Goal: Transaction & Acquisition: Purchase product/service

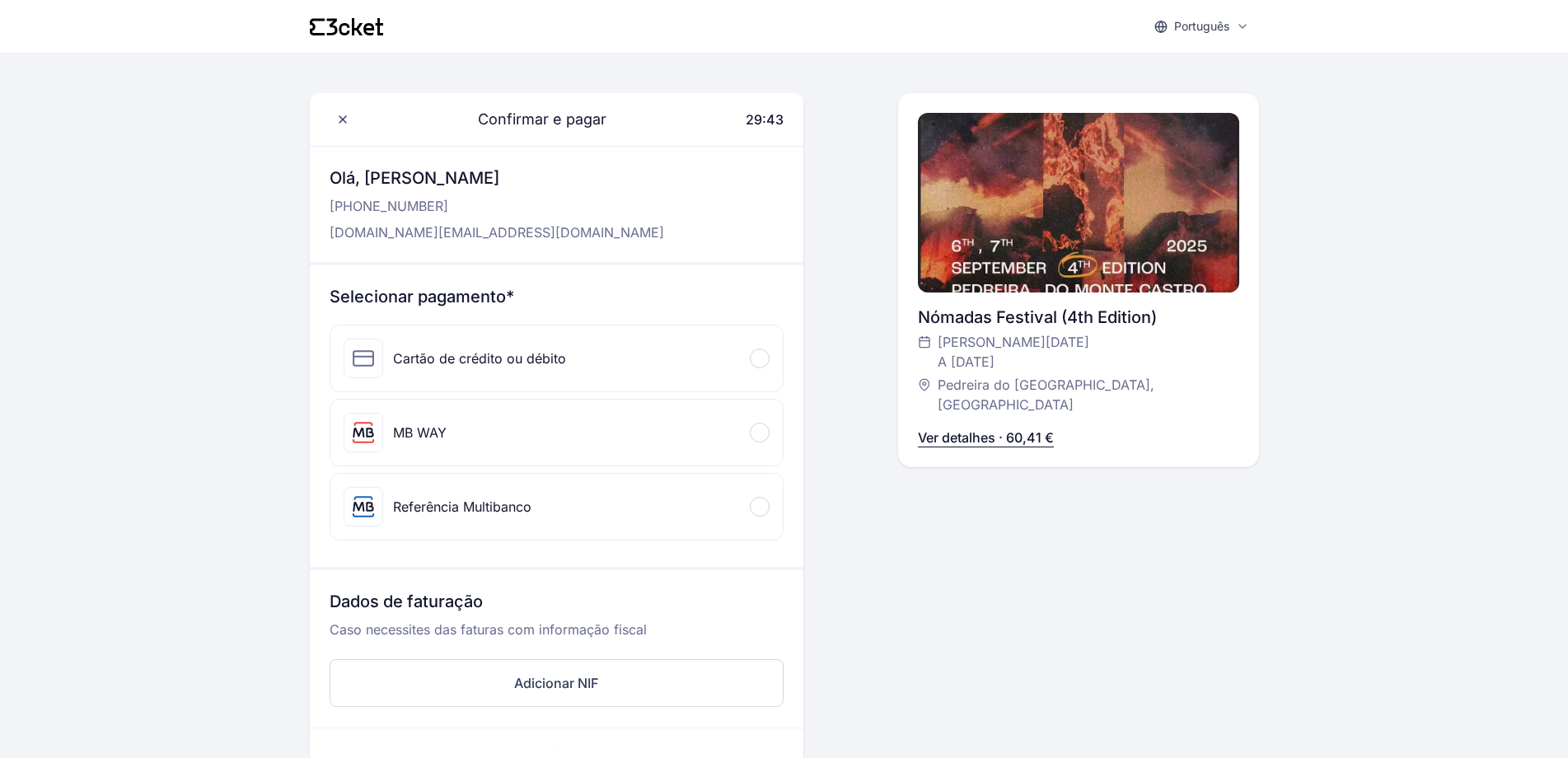
click at [531, 345] on div "Cartão de crédito ou débito" at bounding box center [454, 359] width 222 height 40
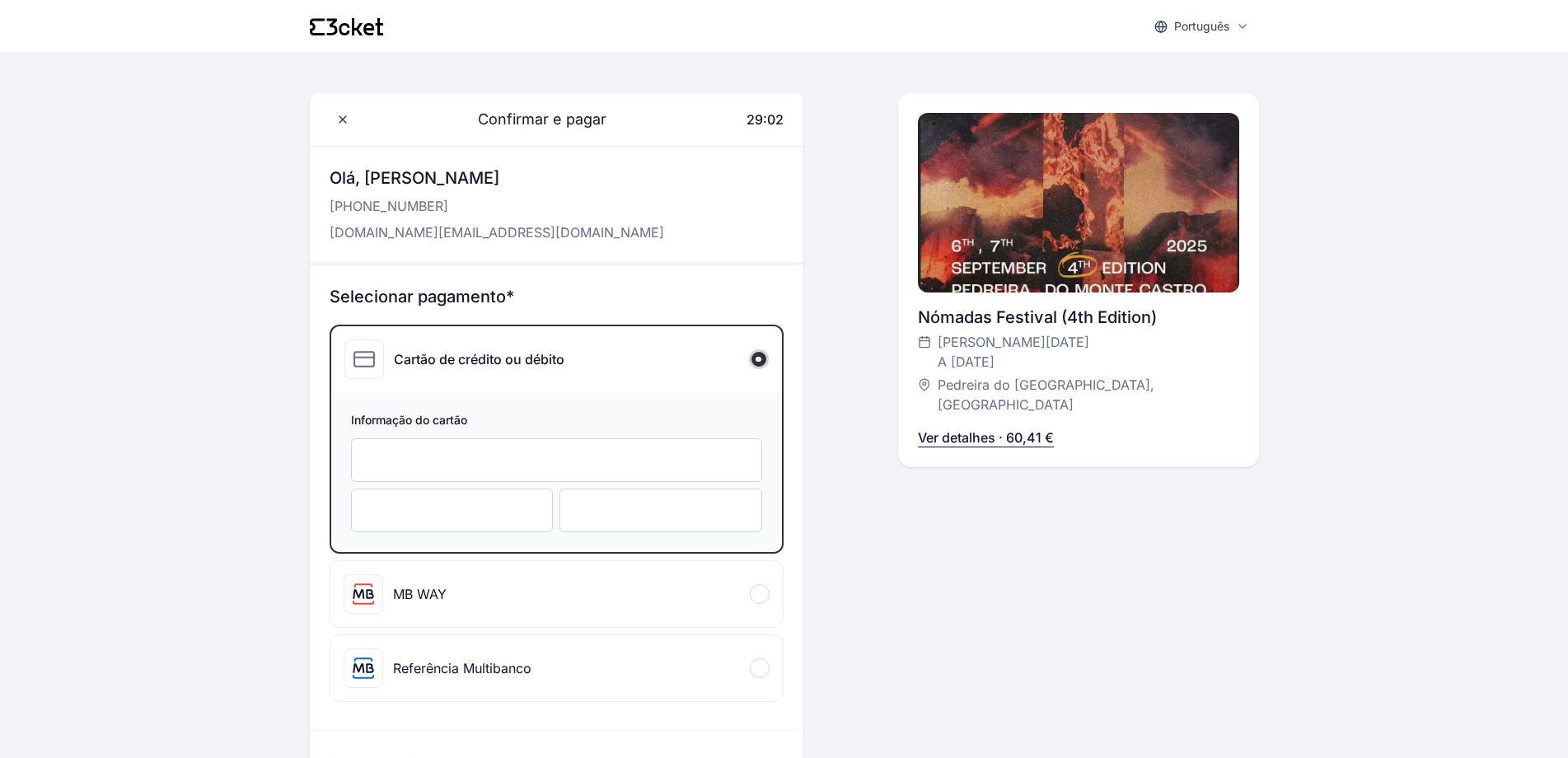
drag, startPoint x: 963, startPoint y: 575, endPoint x: 940, endPoint y: 586, distance: 25.5
click at [962, 575] on div "Confirmar e pagar 29:02 Olá, [PERSON_NAME] [PHONE_NUMBER] [DOMAIN_NAME][EMAIL_A…" at bounding box center [1078, 655] width 361 height 1125
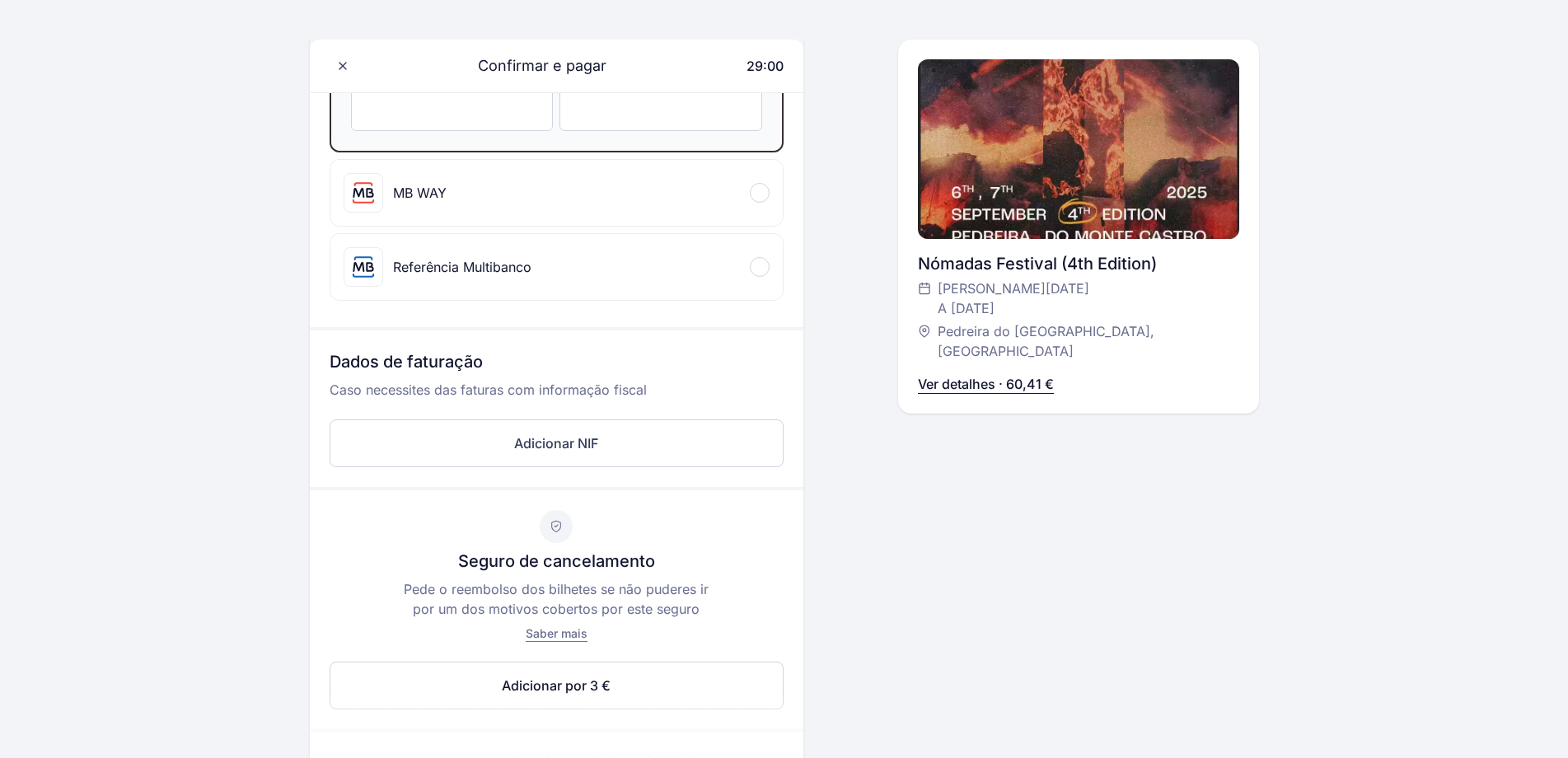
scroll to position [697, 0]
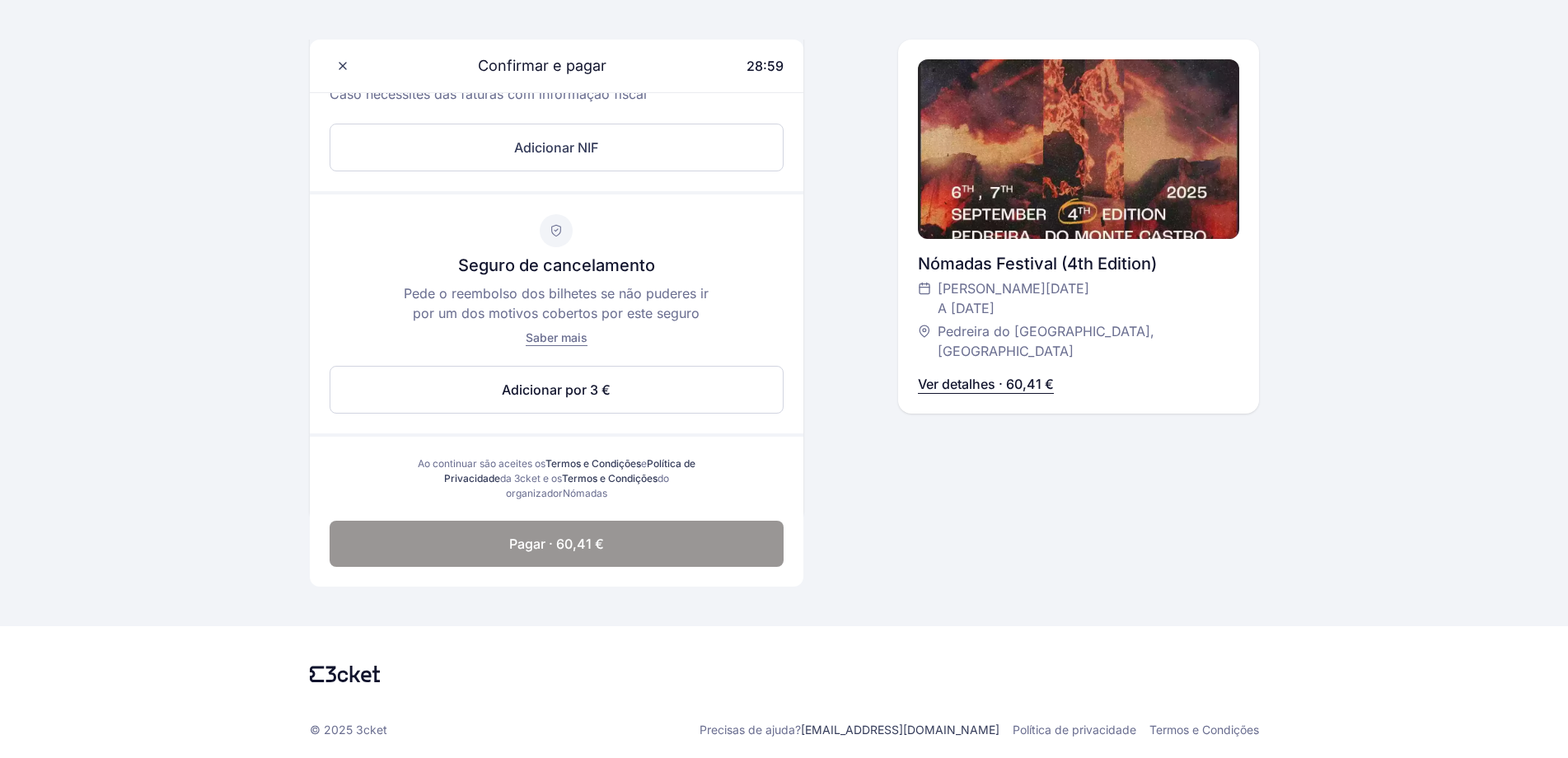
click at [559, 558] on button "Pagar · 60,41 €" at bounding box center [557, 543] width 454 height 46
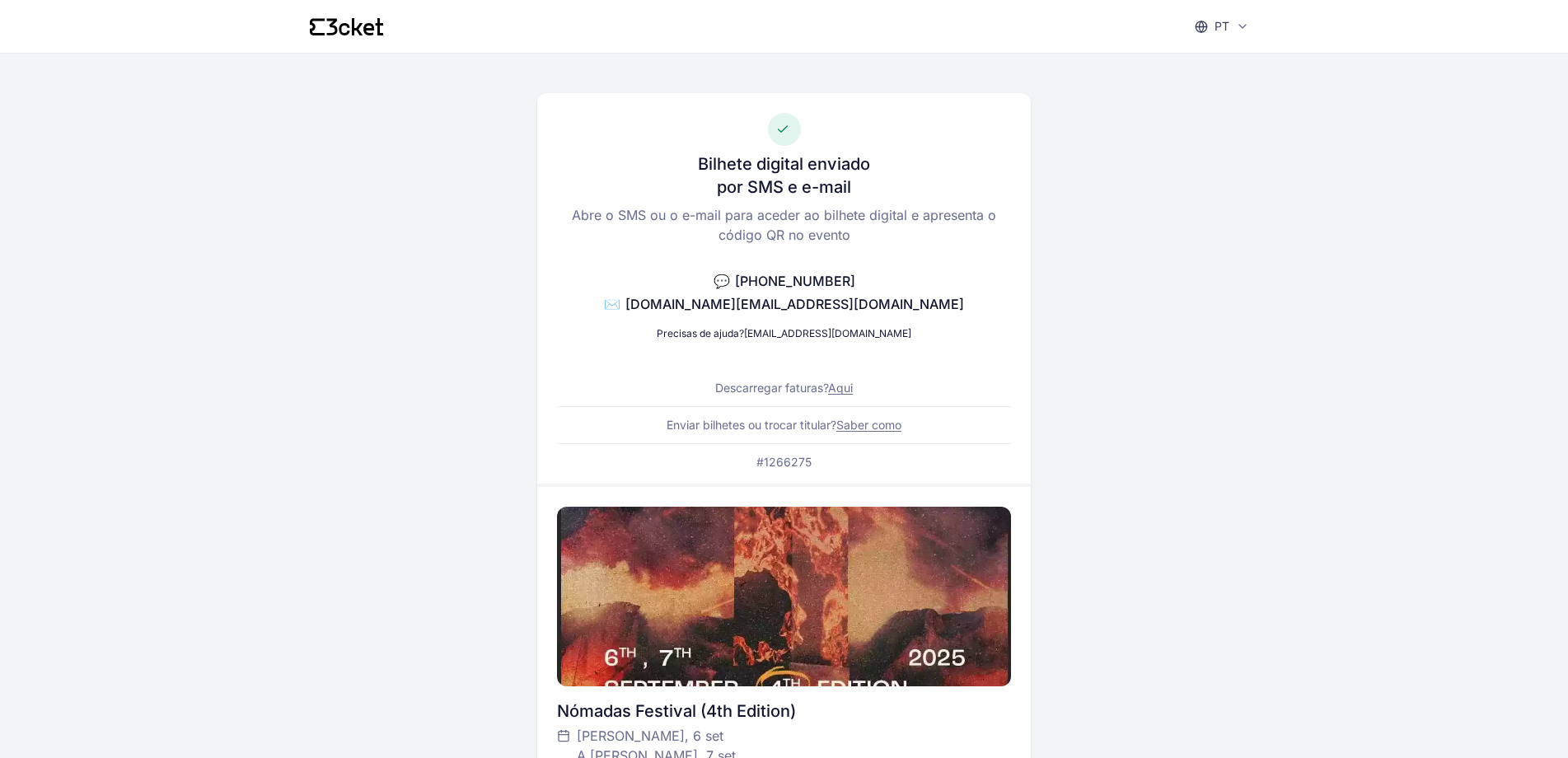
click at [343, 30] on icon at bounding box center [347, 26] width 74 height 17
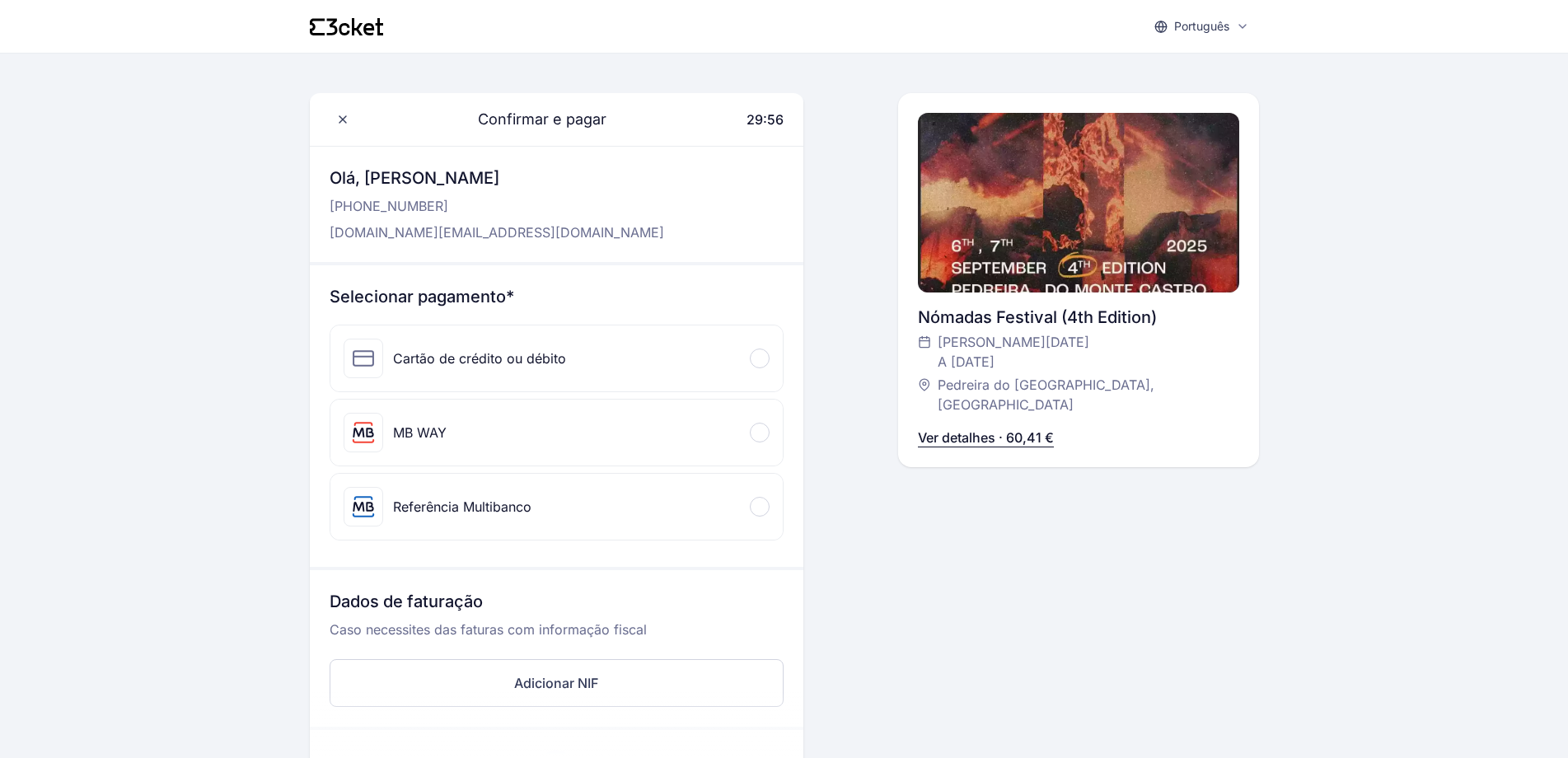
click at [450, 355] on div "Cartão de crédito ou débito" at bounding box center [479, 359] width 173 height 20
